Goal: Find specific page/section: Find specific page/section

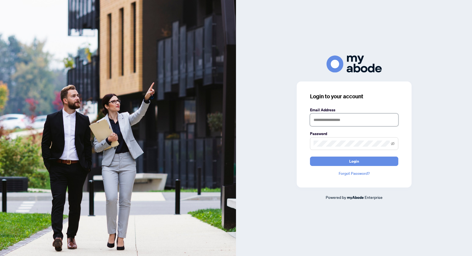
click at [328, 121] on input "text" at bounding box center [354, 119] width 88 height 13
type input "**********"
click at [310, 156] on button "Login" at bounding box center [354, 160] width 88 height 9
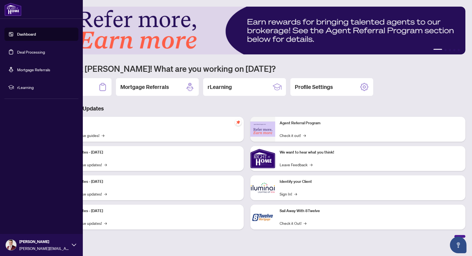
click at [19, 54] on link "Deal Processing" at bounding box center [31, 51] width 28 height 5
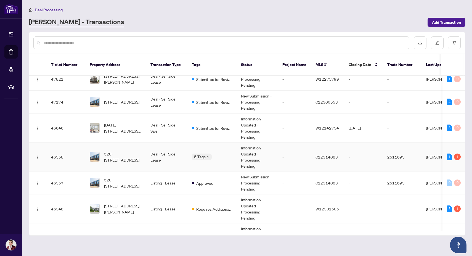
scroll to position [78, 0]
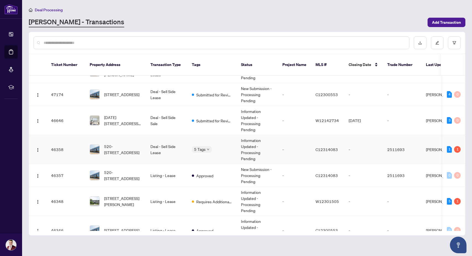
click at [167, 149] on td "Deal - Sell Side Lease" at bounding box center [166, 149] width 41 height 29
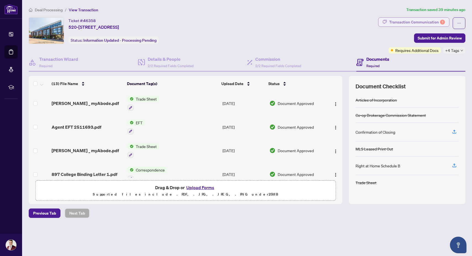
click at [414, 21] on div "Transaction Communication 1" at bounding box center [417, 22] width 56 height 9
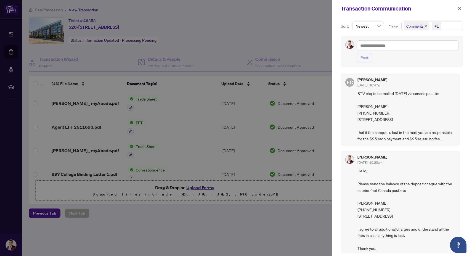
click at [236, 41] on div at bounding box center [236, 128] width 472 height 256
